Goal: Task Accomplishment & Management: Use online tool/utility

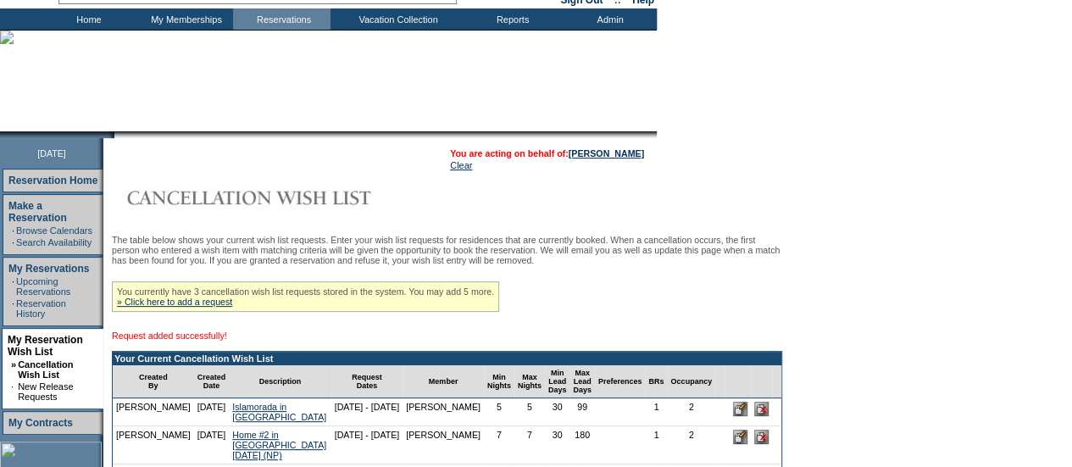
scroll to position [169, 0]
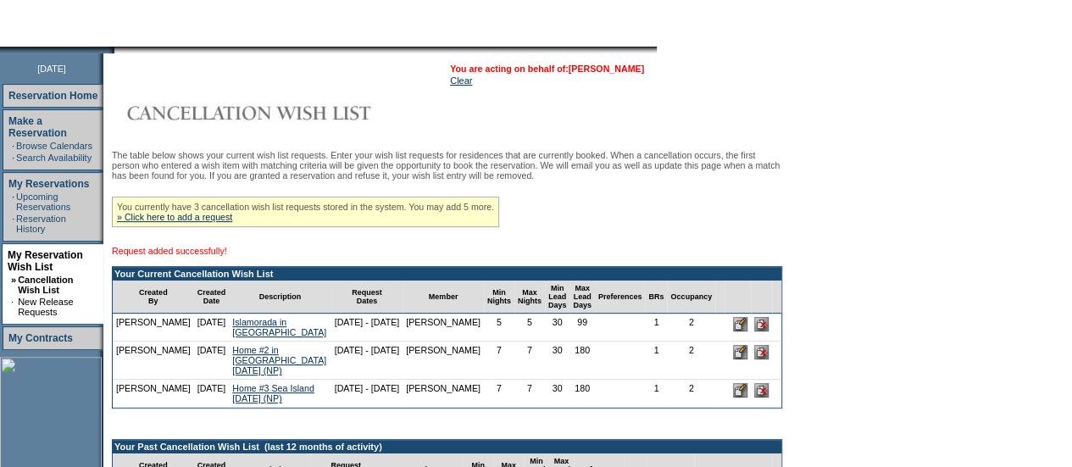
click at [612, 69] on link "[PERSON_NAME]" at bounding box center [606, 69] width 75 height 10
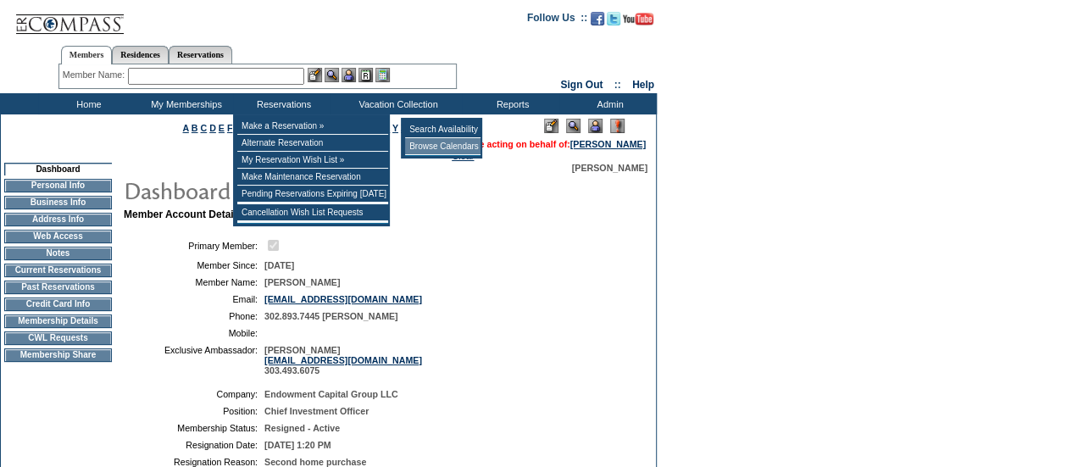
click at [452, 143] on td "Browse Calendars" at bounding box center [442, 146] width 75 height 17
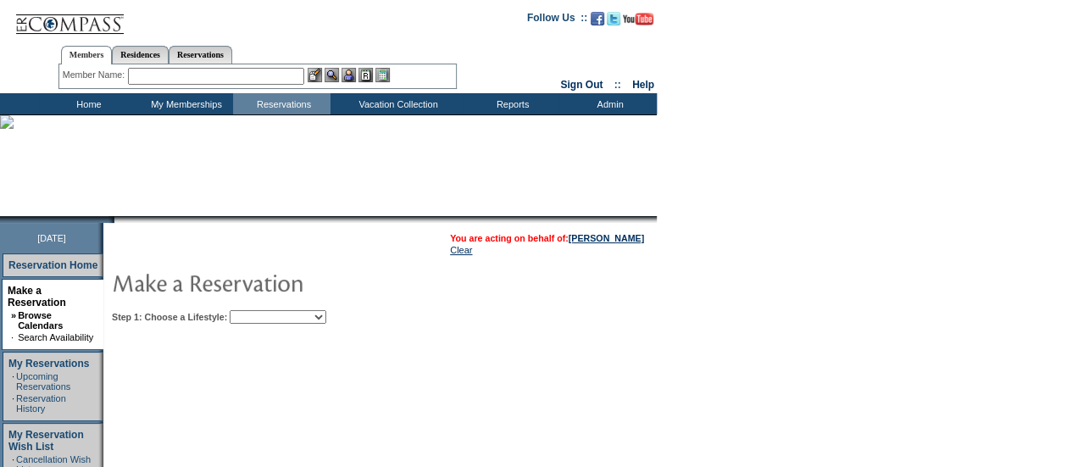
click at [326, 315] on select "Beach Leisure Metropolitan Mountain OIAL for Adventure OIAL for Couples OIAL fo…" at bounding box center [278, 317] width 97 height 14
select select "Beach"
click at [258, 310] on select "Beach Leisure Metropolitan Mountain OIAL for Adventure OIAL for Couples OIAL fo…" at bounding box center [278, 317] width 97 height 14
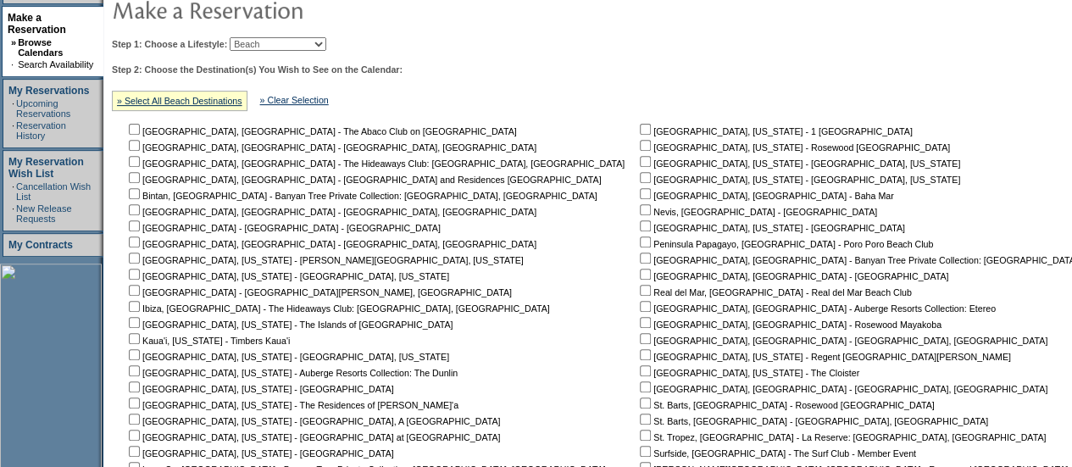
scroll to position [508, 0]
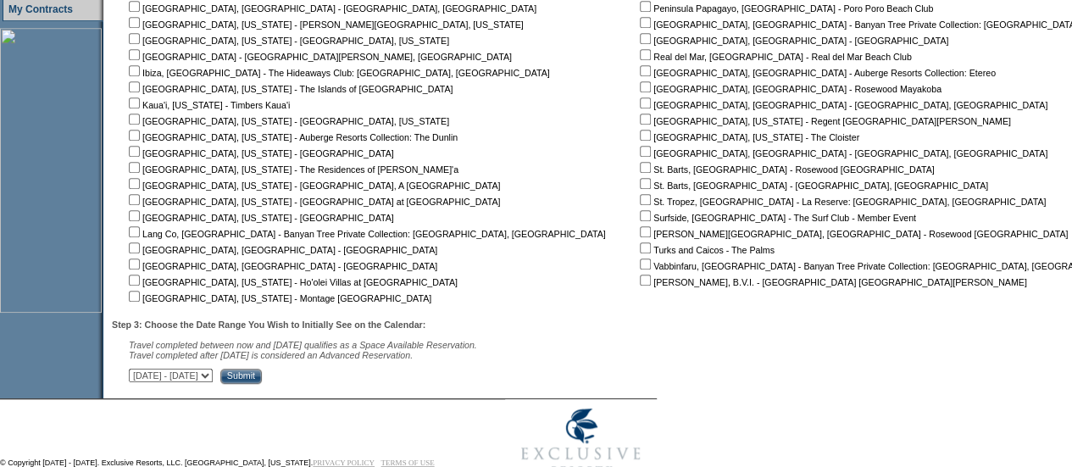
click at [640, 134] on input "checkbox" at bounding box center [645, 135] width 11 height 11
checkbox input "true"
click at [262, 383] on input "Submit" at bounding box center [241, 376] width 42 height 15
